Goal: Navigation & Orientation: Find specific page/section

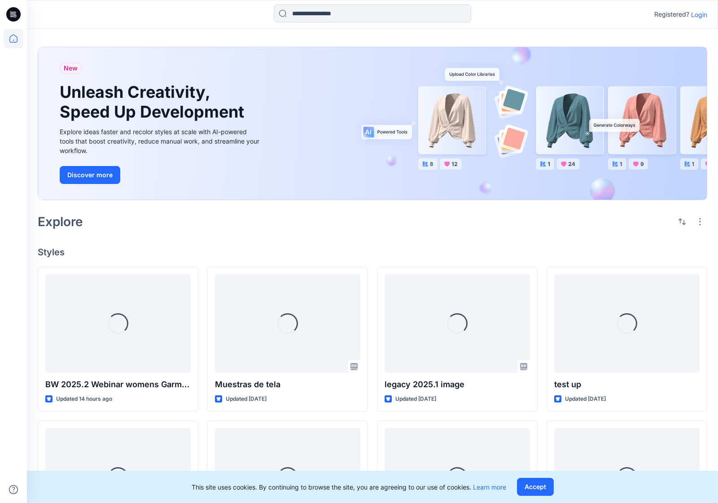
click at [700, 16] on p "Login" at bounding box center [699, 14] width 16 height 9
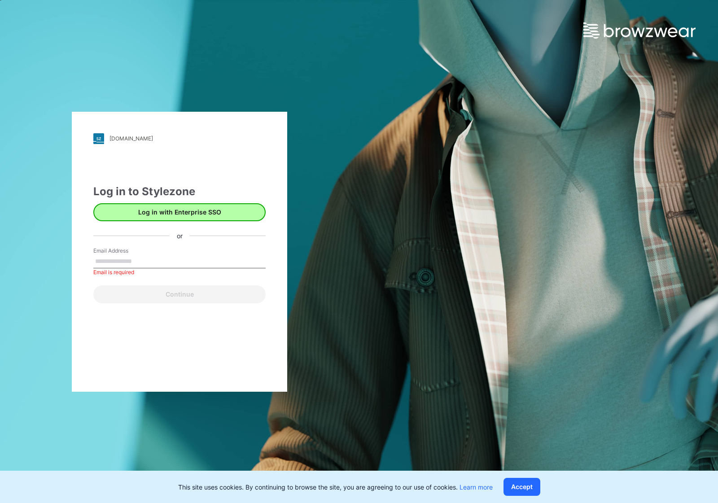
click at [185, 220] on button "Log in with Enterprise SSO" at bounding box center [179, 212] width 172 height 18
click at [203, 221] on button "Log in with Enterprise SSO" at bounding box center [179, 212] width 172 height 18
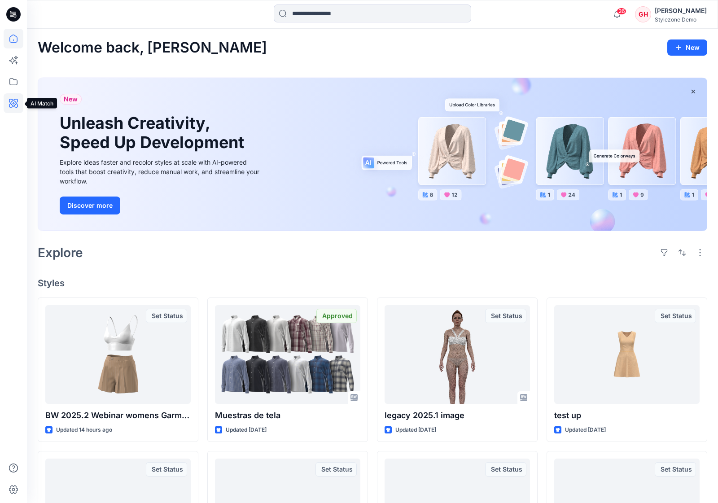
click at [14, 106] on icon at bounding box center [13, 103] width 9 height 9
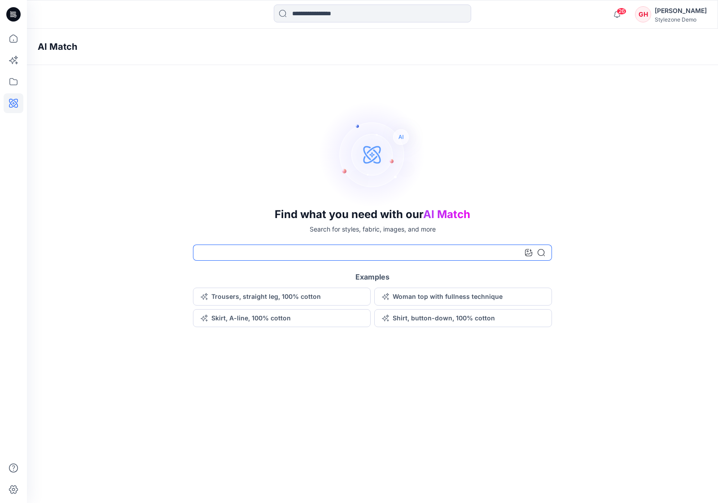
click at [329, 253] on input at bounding box center [372, 253] width 359 height 16
type input "**********"
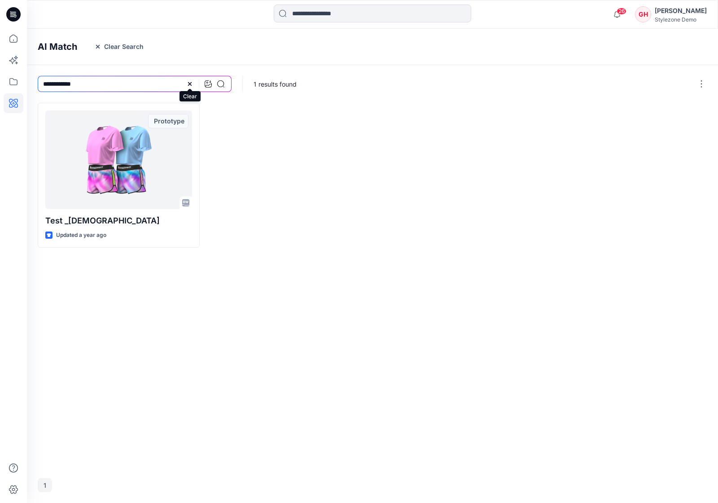
click at [190, 83] on icon at bounding box center [190, 84] width 4 height 4
click at [613, 114] on div at bounding box center [626, 175] width 162 height 145
click at [490, 100] on div "1 results found" at bounding box center [481, 84] width 477 height 38
